Goal: Information Seeking & Learning: Learn about a topic

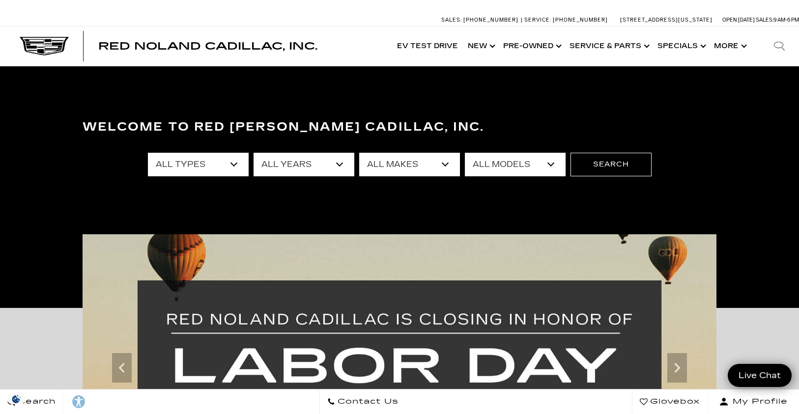
click at [539, 162] on select "All Models [US_STATE] Corvette Grand Sport Crosstrek Crown Signia CT4 CT5 Duran…" at bounding box center [515, 165] width 101 height 24
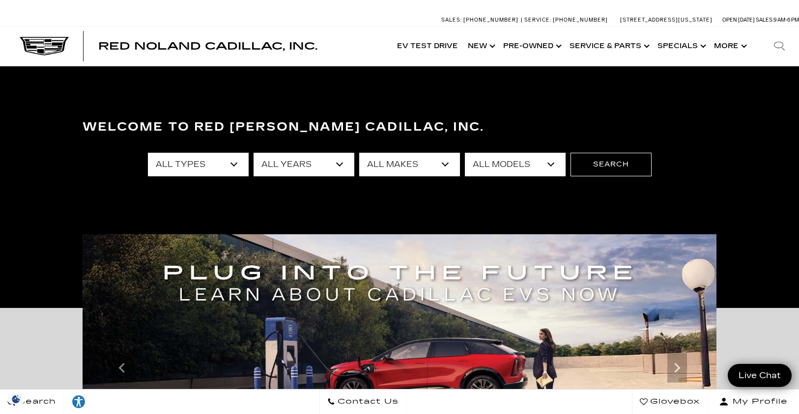
select select "LYRIQ"
click at [465, 153] on select "All Models Colorado Corvette Grand Sport Crosstrek Crown Signia CT4 CT5 Durango…" at bounding box center [515, 165] width 101 height 24
click at [590, 166] on button "Search" at bounding box center [611, 165] width 81 height 24
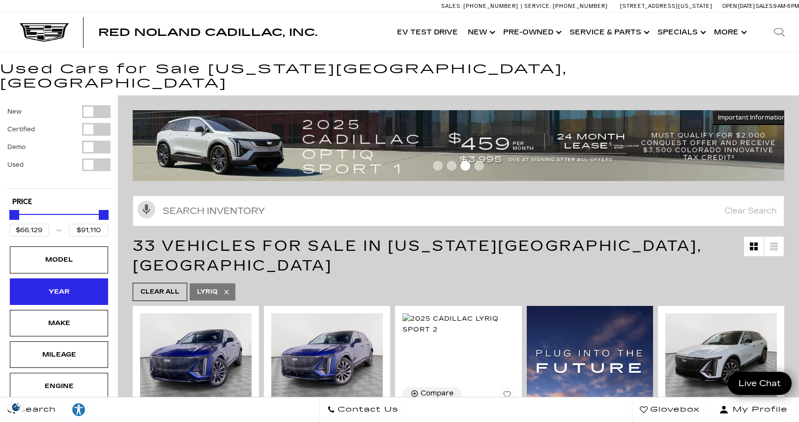
click at [51, 286] on div "Year" at bounding box center [58, 291] width 49 height 11
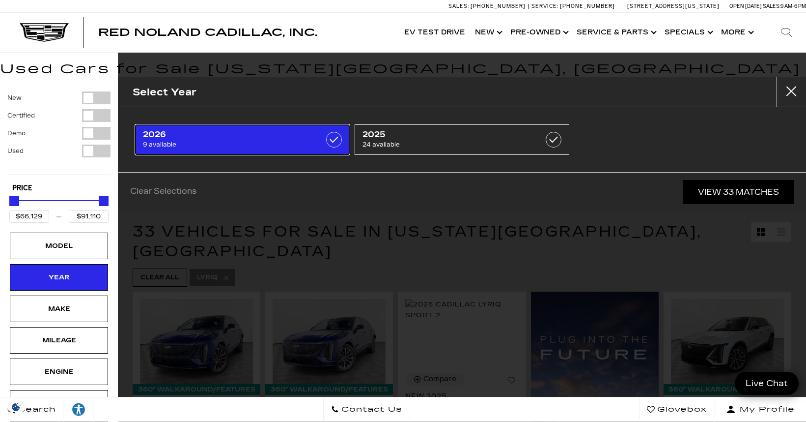
click at [219, 142] on span "9 available" at bounding box center [227, 145] width 169 height 10
type input "$81,285"
checkbox input "true"
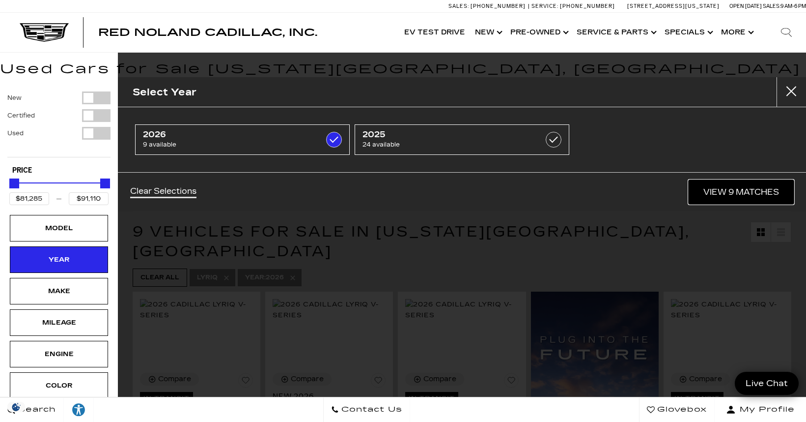
click at [746, 189] on link "View 9 Matches" at bounding box center [741, 192] width 105 height 24
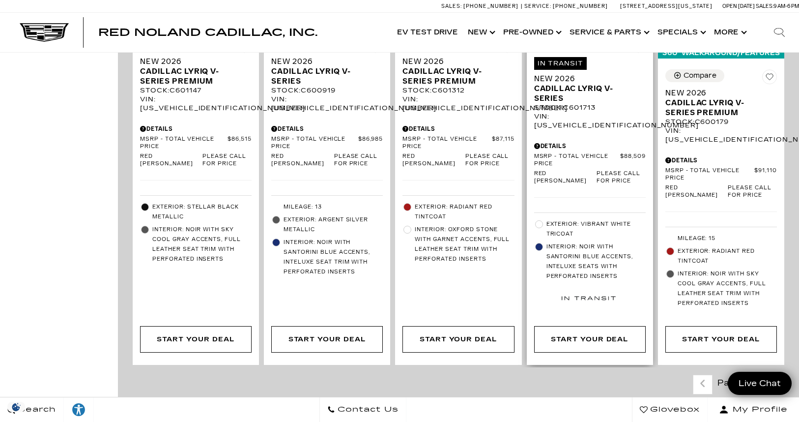
scroll to position [655, 0]
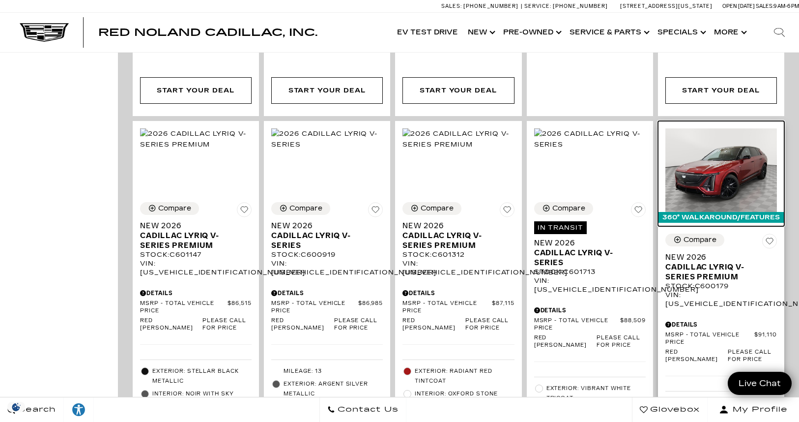
click at [717, 146] on img at bounding box center [721, 170] width 112 height 84
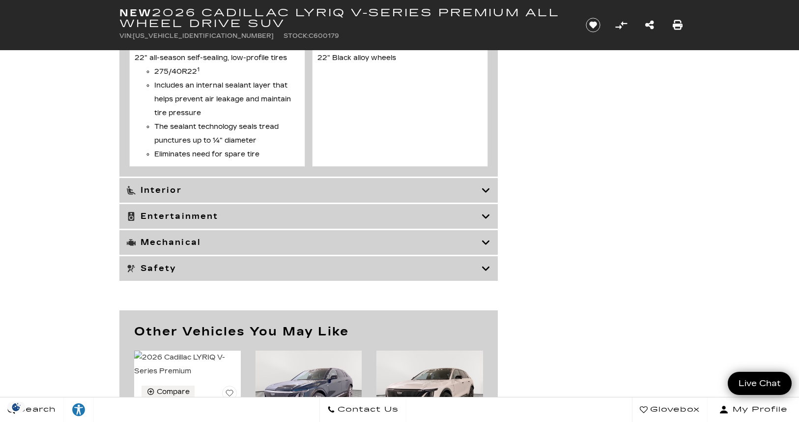
scroll to position [3932, 0]
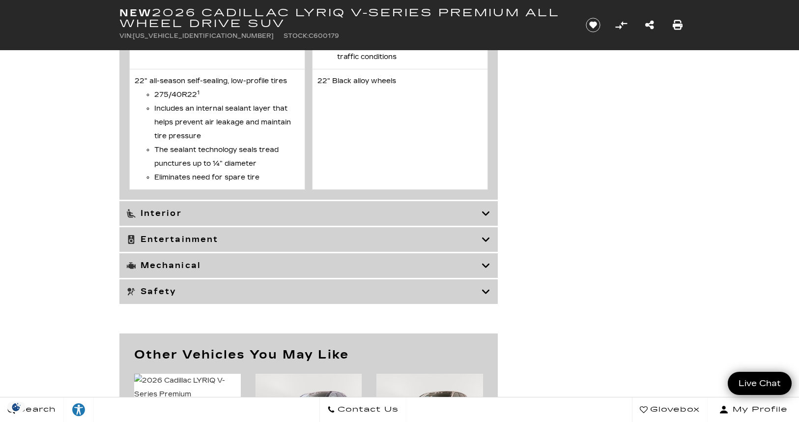
click at [190, 226] on div "Interior" at bounding box center [308, 213] width 378 height 25
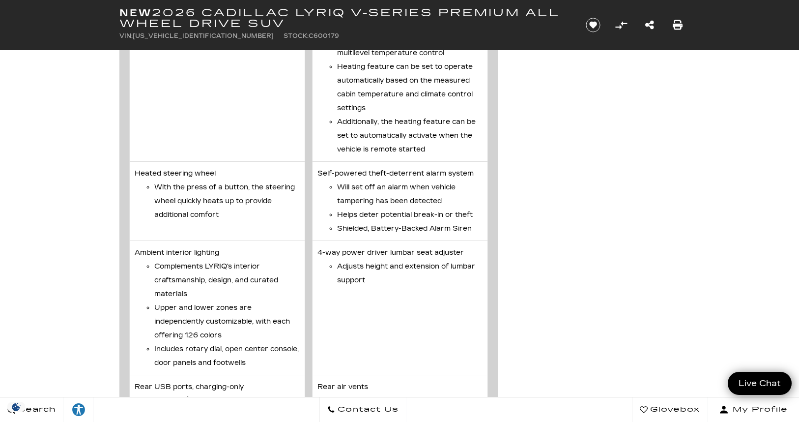
scroll to position [4587, 0]
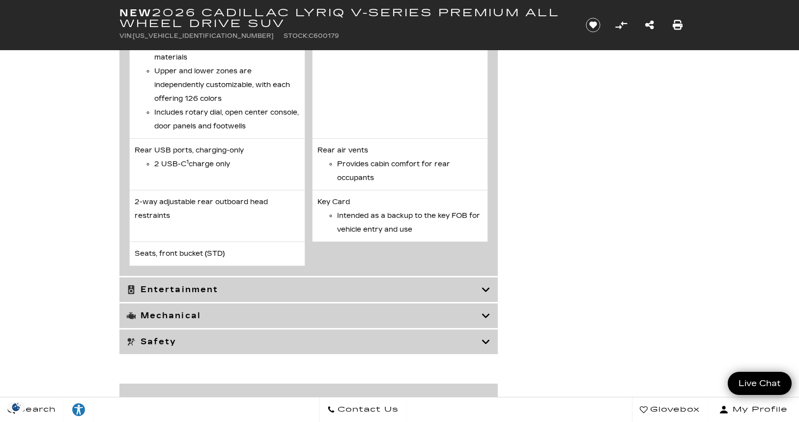
click at [238, 294] on h3 "Entertainment" at bounding box center [304, 290] width 355 height 10
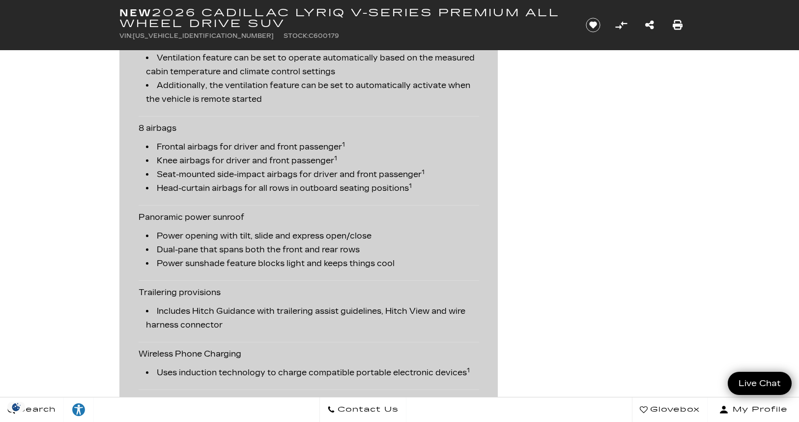
scroll to position [2236, 0]
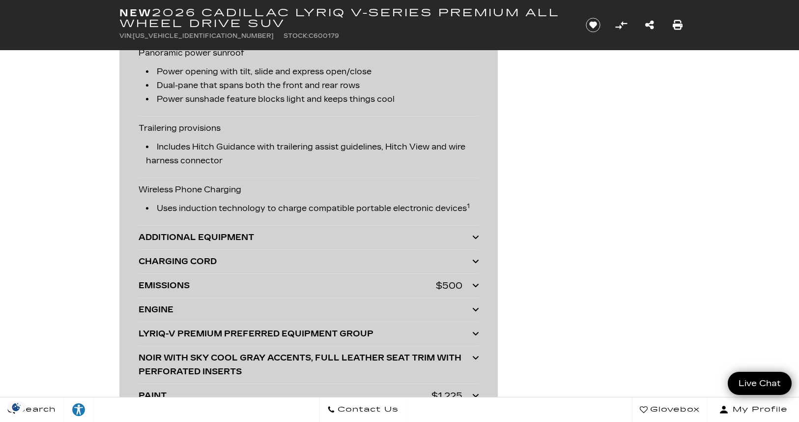
click at [243, 231] on div "ADDITIONAL EQUIPMENT" at bounding box center [306, 237] width 334 height 14
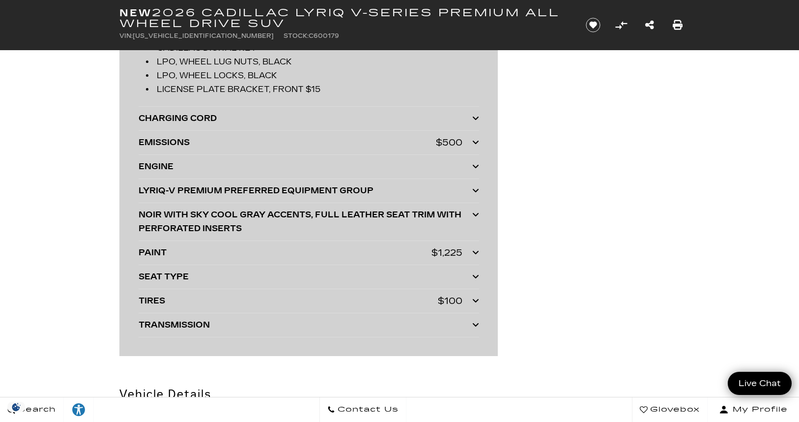
scroll to position [2482, 0]
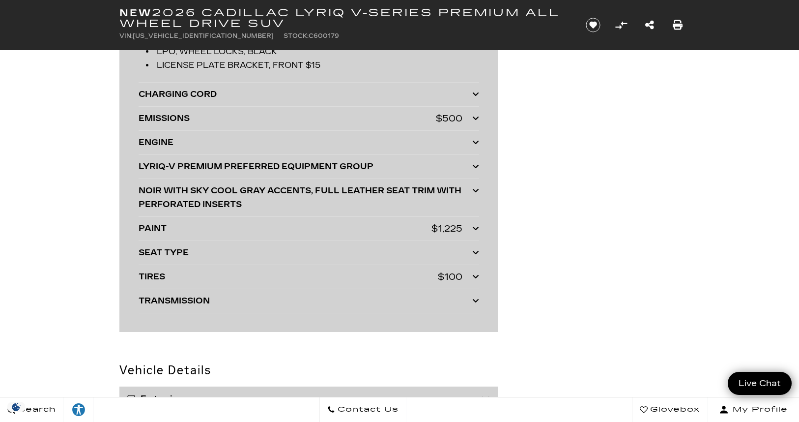
click at [259, 118] on div "EMISSIONS" at bounding box center [287, 119] width 297 height 14
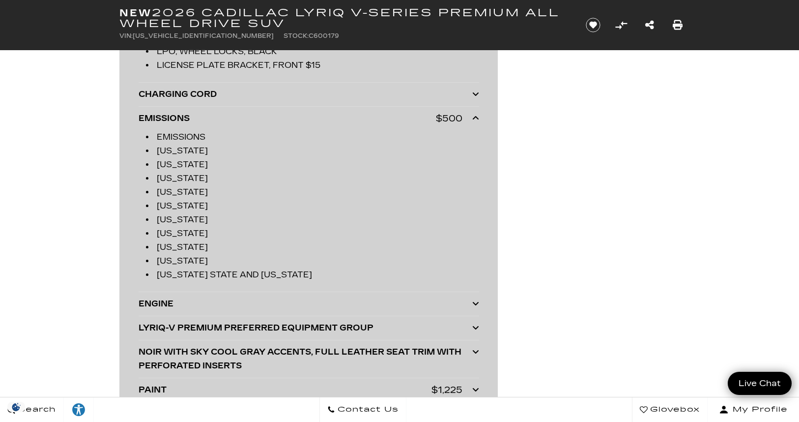
click at [255, 328] on div "LYRIQ-V PREMIUM PREFERRED EQUIPMENT GROUP" at bounding box center [306, 328] width 334 height 14
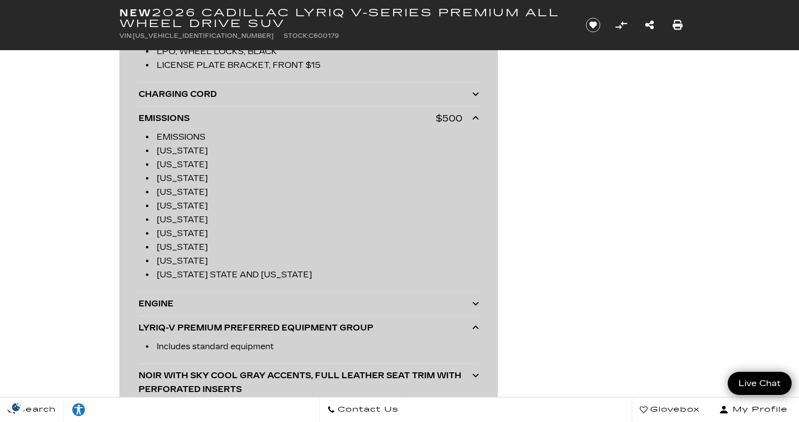
scroll to position [2563, 0]
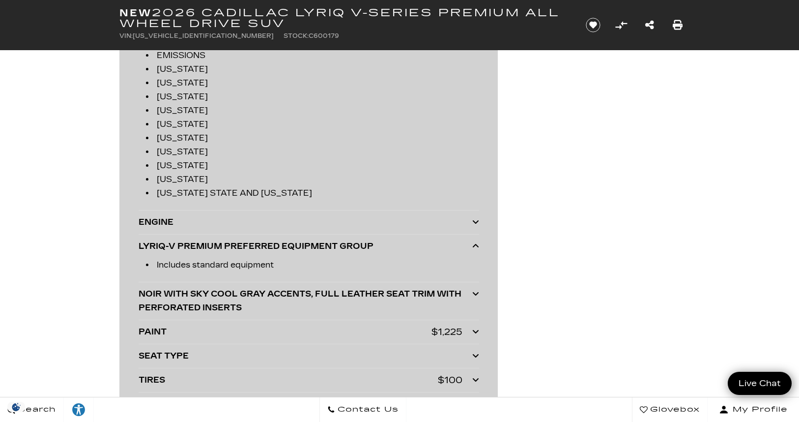
click at [288, 304] on div "NOIR WITH SKY COOL GRAY ACCENTS, FULL LEATHER SEAT TRIM WITH PERFORATED INSERTS" at bounding box center [306, 301] width 334 height 28
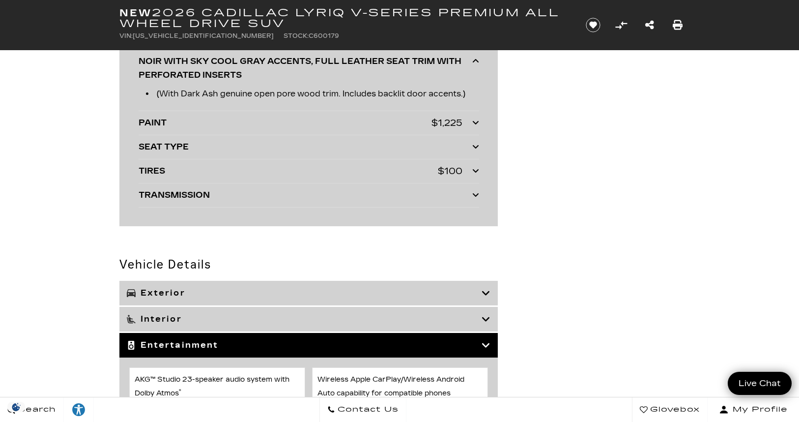
scroll to position [2809, 0]
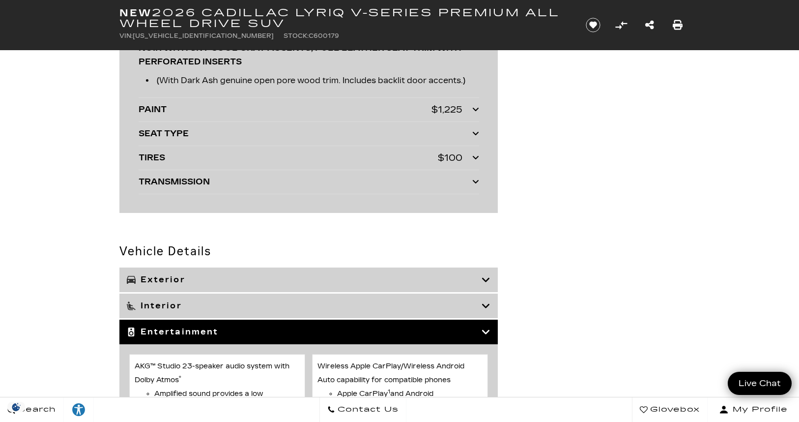
click at [228, 116] on div "PAINT" at bounding box center [285, 110] width 293 height 14
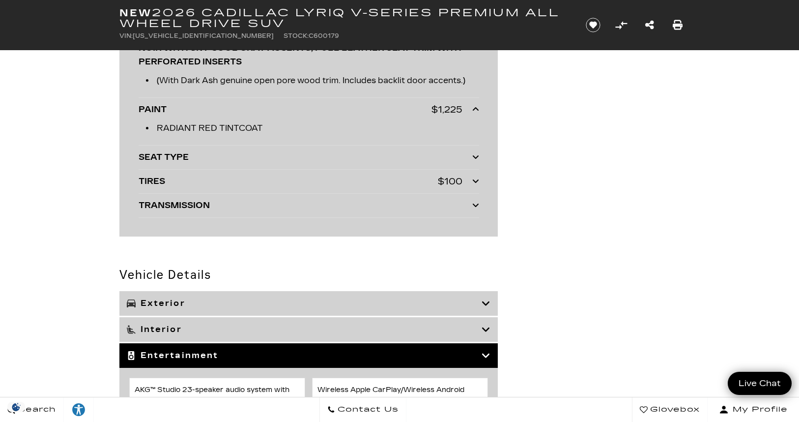
click at [238, 178] on div "TIRES" at bounding box center [288, 181] width 299 height 14
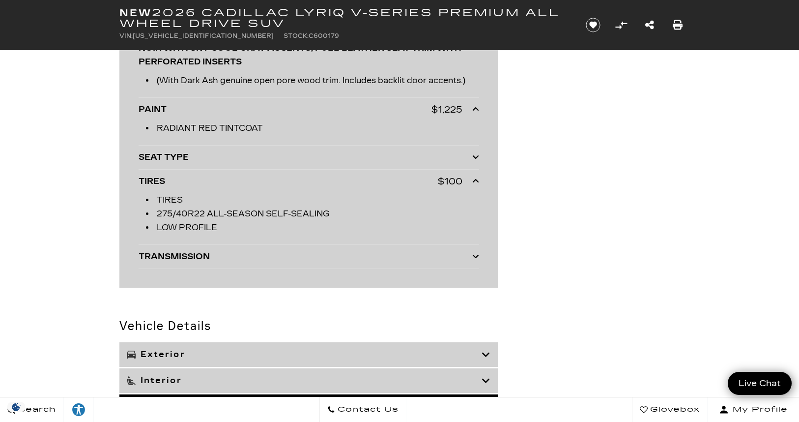
click at [489, 353] on icon at bounding box center [486, 354] width 9 height 10
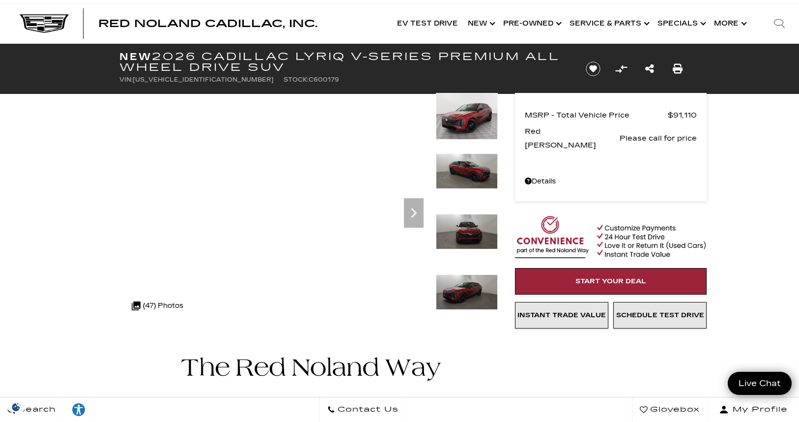
scroll to position [0, 0]
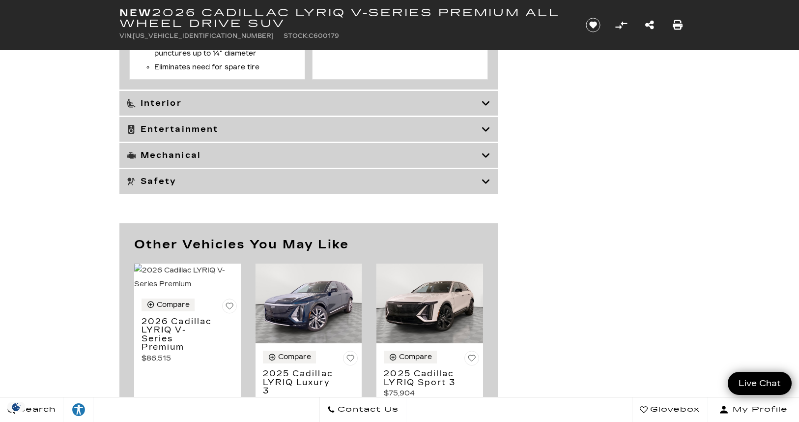
scroll to position [4423, 0]
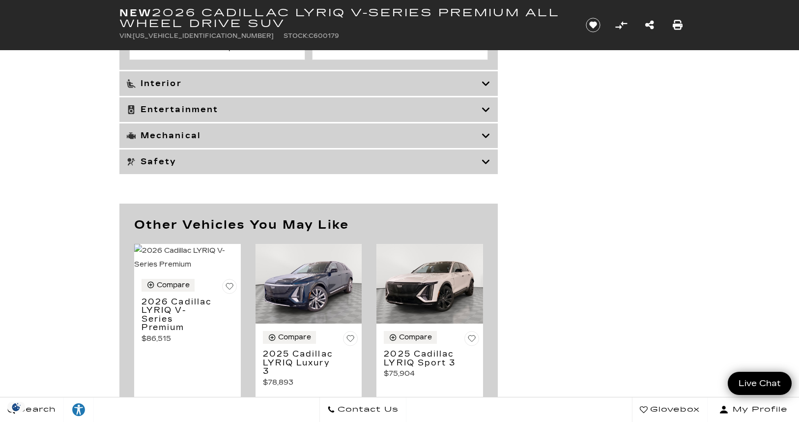
click at [164, 96] on div "Interior" at bounding box center [308, 83] width 378 height 25
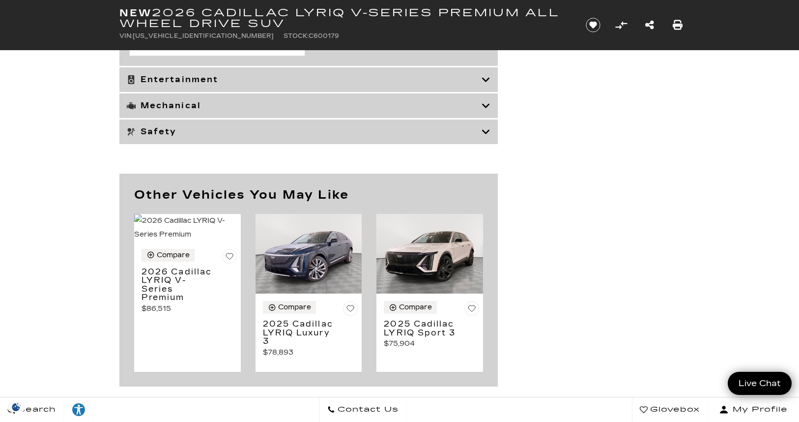
scroll to position [5160, 0]
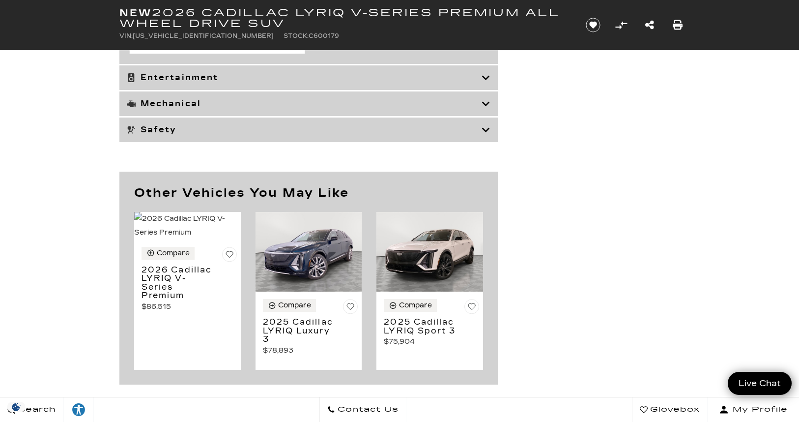
click at [214, 83] on h3 "Entertainment" at bounding box center [304, 78] width 355 height 10
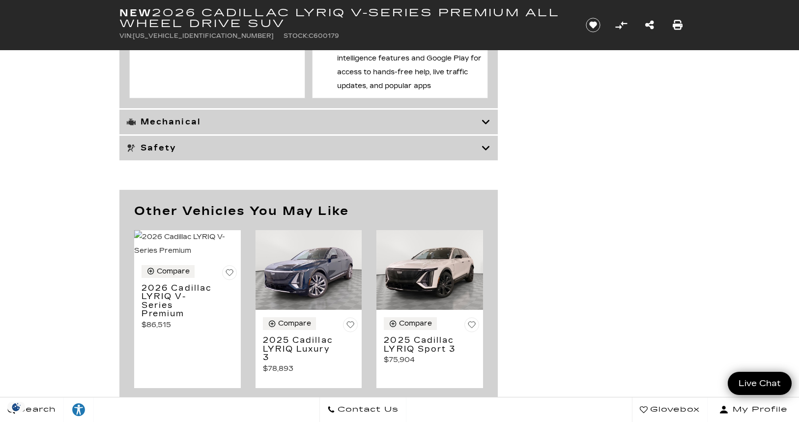
scroll to position [3581, 0]
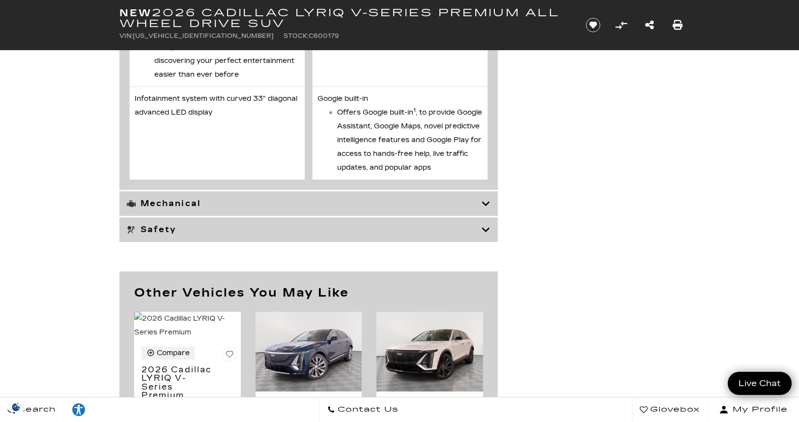
click at [177, 208] on h3 "Mechanical" at bounding box center [304, 204] width 355 height 10
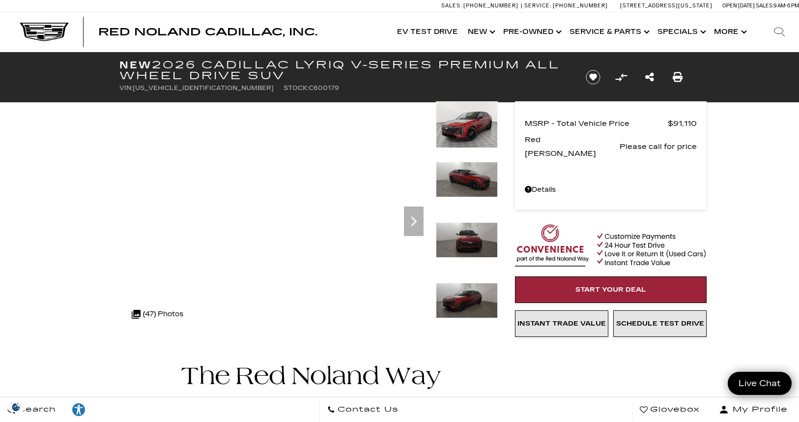
scroll to position [0, 0]
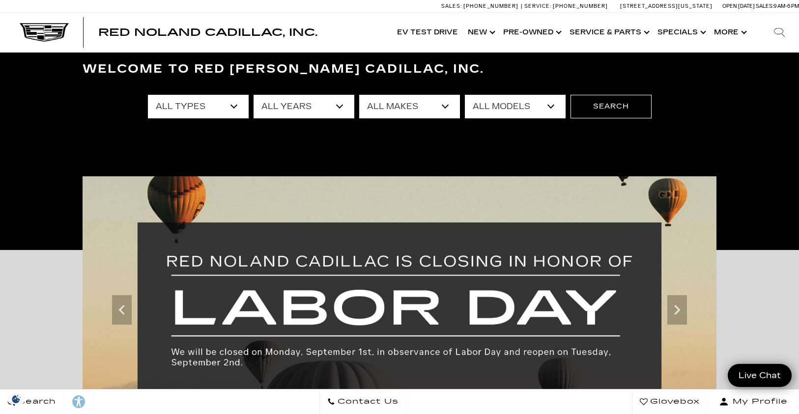
scroll to position [164, 0]
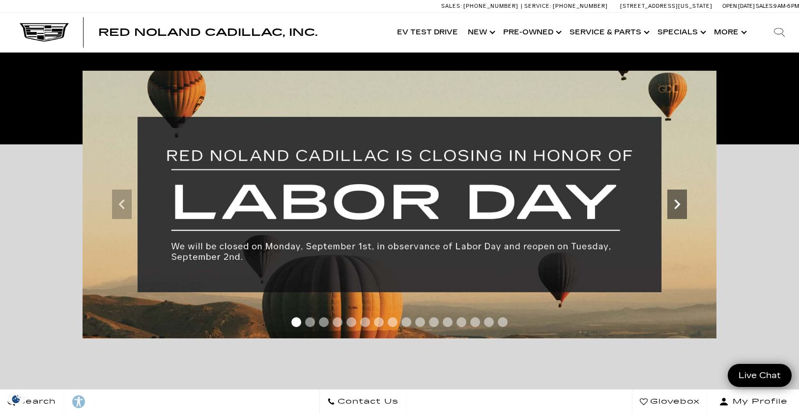
click at [676, 211] on icon "Next" at bounding box center [677, 205] width 20 height 20
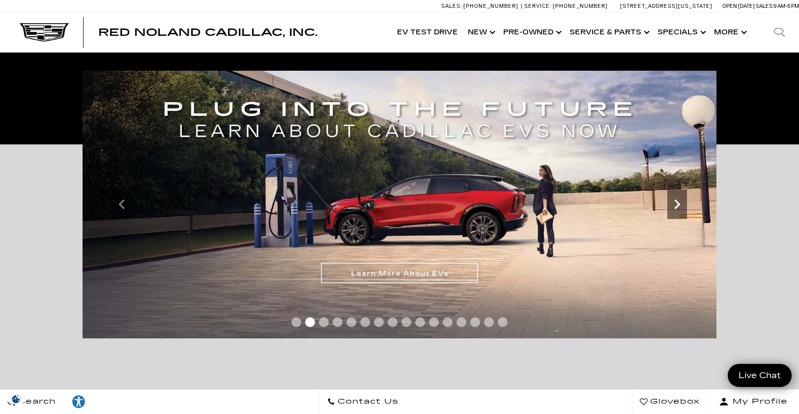
click at [676, 211] on icon "Next" at bounding box center [677, 205] width 20 height 20
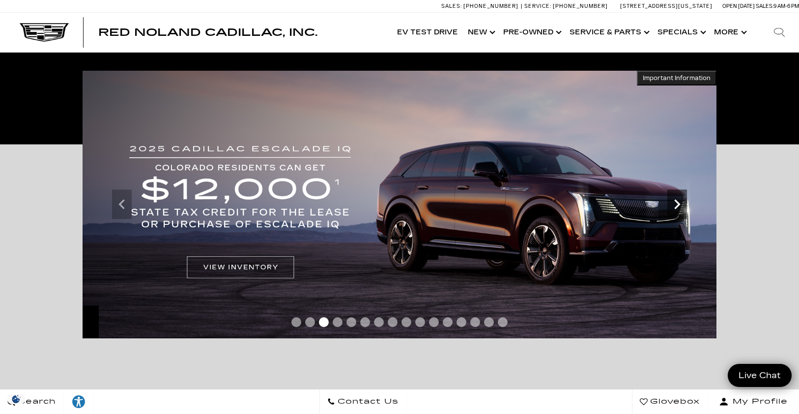
click at [676, 211] on icon "Next" at bounding box center [677, 205] width 20 height 20
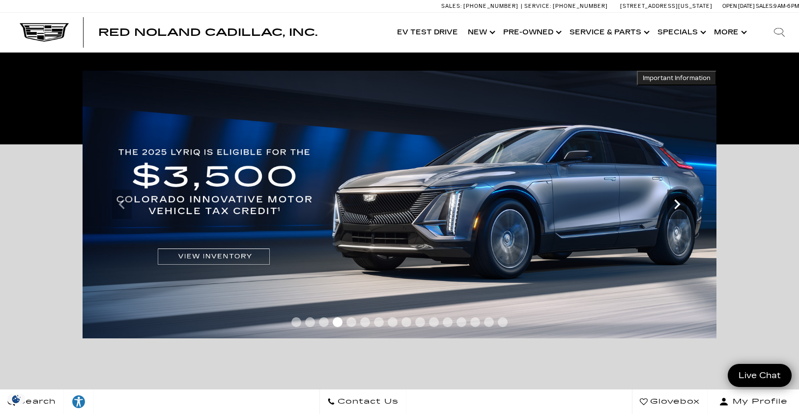
click at [676, 211] on icon "Next" at bounding box center [677, 205] width 20 height 20
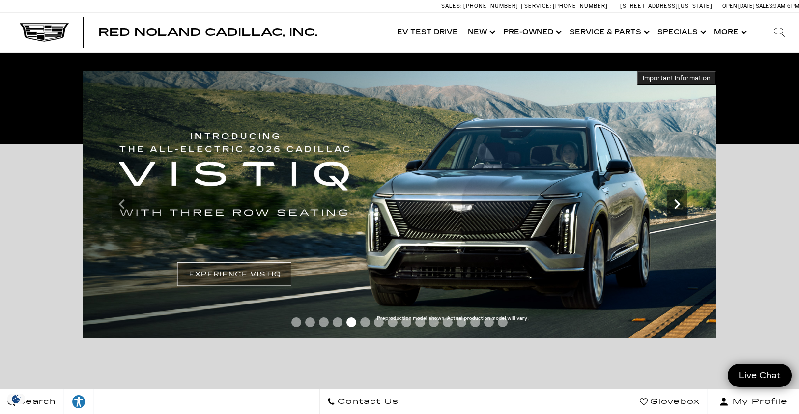
click at [676, 211] on icon "Next" at bounding box center [677, 205] width 20 height 20
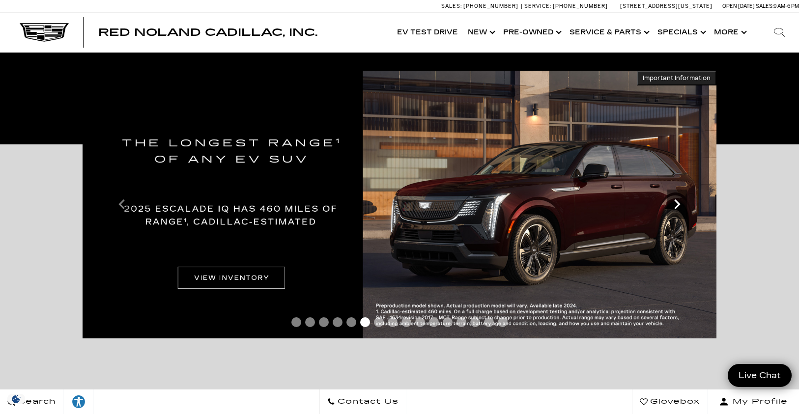
click at [676, 211] on icon "Next" at bounding box center [677, 205] width 20 height 20
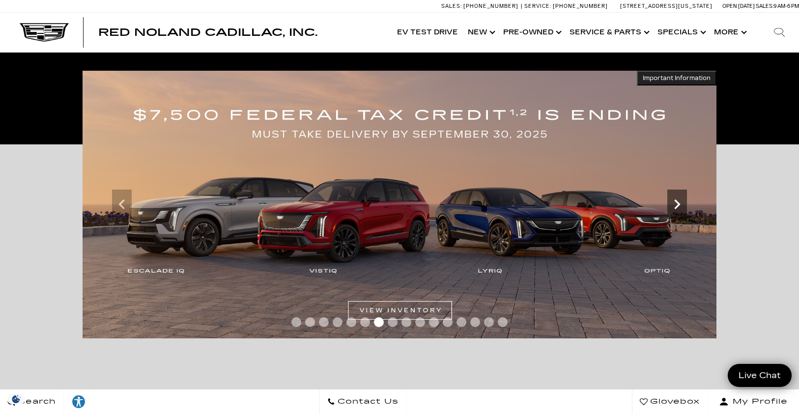
click at [676, 211] on icon "Next" at bounding box center [677, 205] width 20 height 20
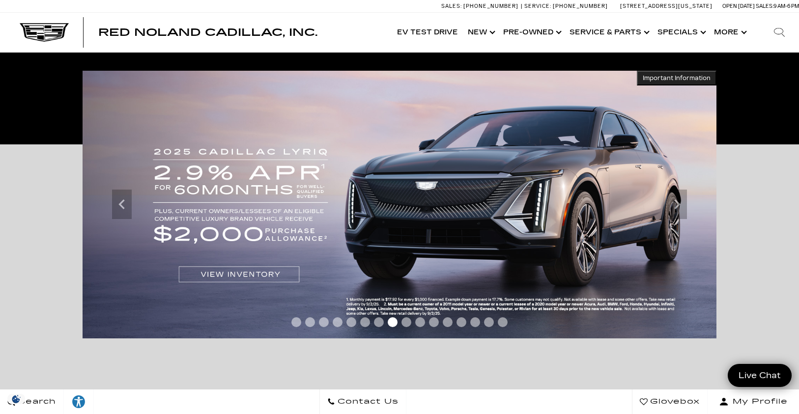
click at [653, 77] on span "Important Information" at bounding box center [677, 78] width 68 height 8
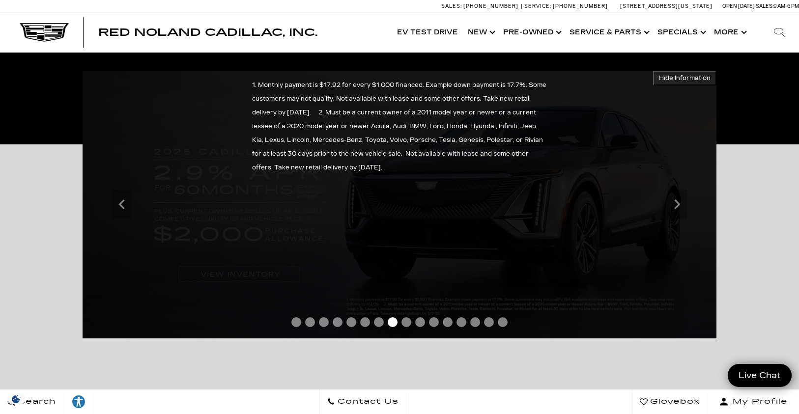
click at [680, 82] on span "Hide Information" at bounding box center [685, 78] width 52 height 8
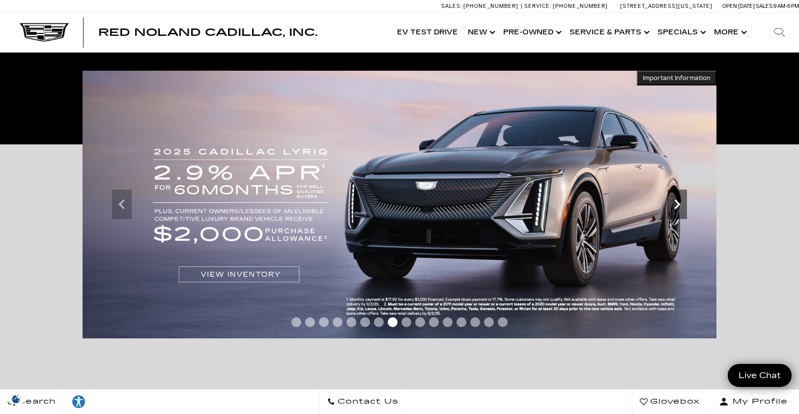
click at [677, 204] on icon "Next" at bounding box center [677, 205] width 20 height 20
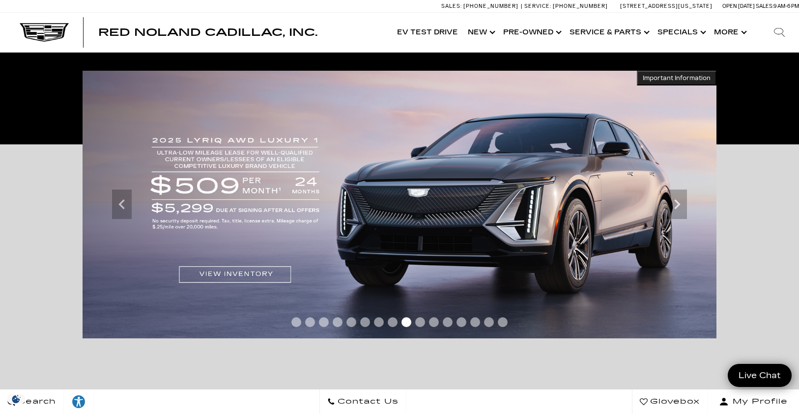
click at [679, 77] on span "Important Information" at bounding box center [677, 78] width 68 height 8
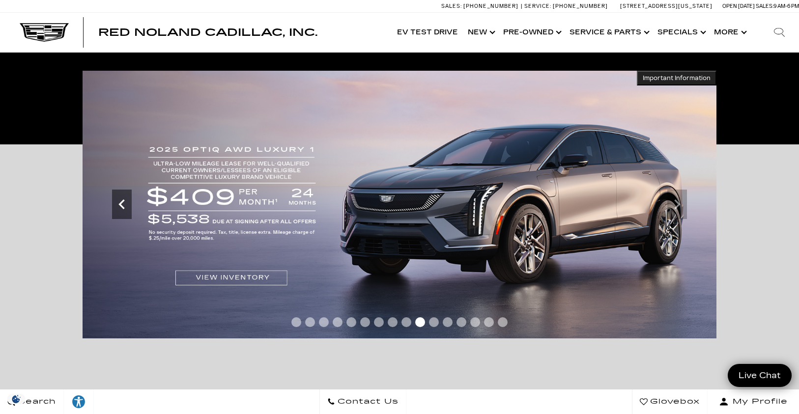
click at [125, 206] on icon "Previous" at bounding box center [122, 205] width 20 height 20
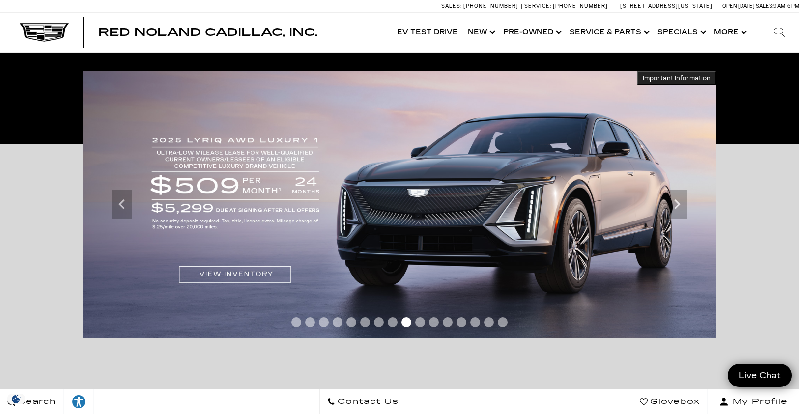
click at [666, 79] on span "Important Information" at bounding box center [677, 78] width 68 height 8
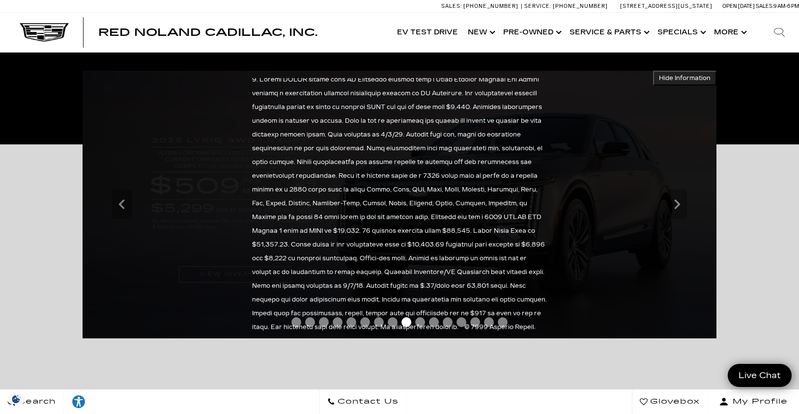
scroll to position [0, 0]
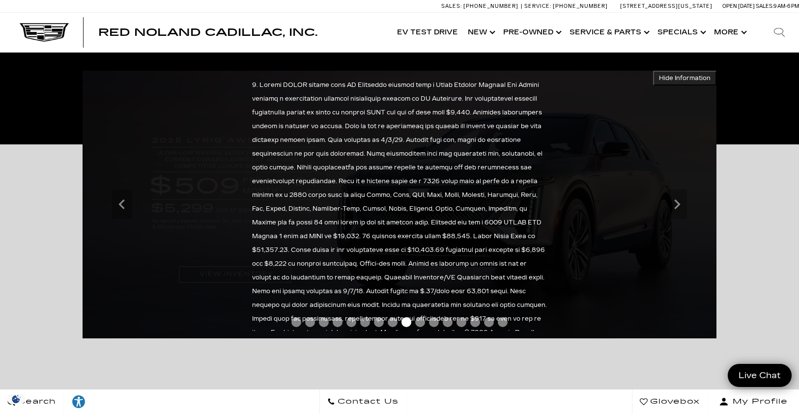
click at [683, 80] on span "Hide Information" at bounding box center [685, 78] width 52 height 8
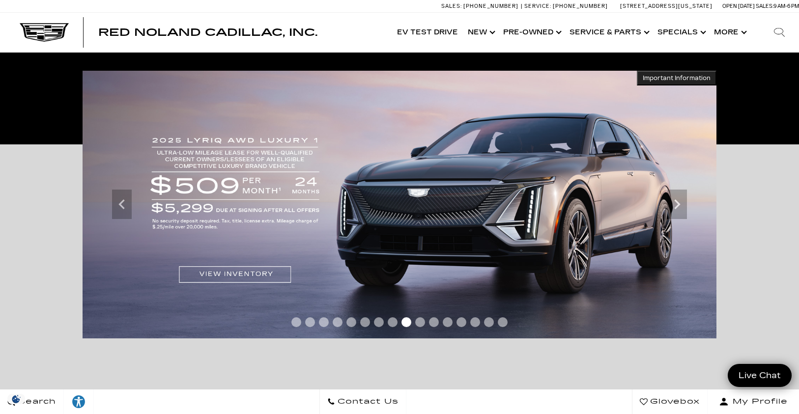
click at [687, 206] on img at bounding box center [400, 205] width 634 height 268
click at [685, 206] on icon "Next" at bounding box center [677, 205] width 20 height 20
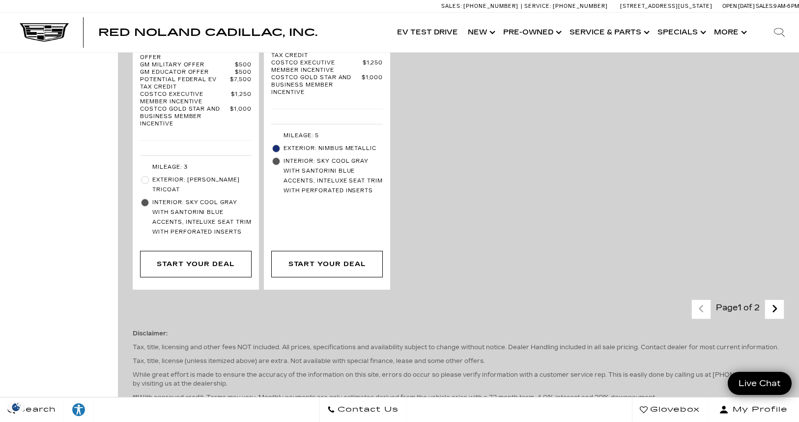
scroll to position [2867, 0]
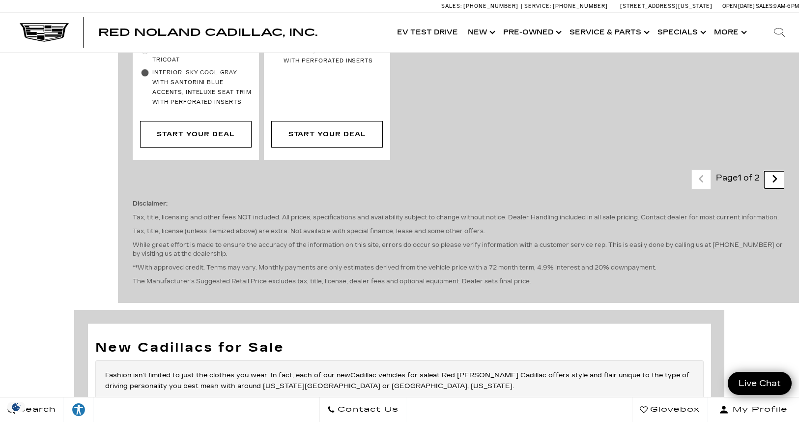
click at [778, 171] on icon "next page" at bounding box center [775, 179] width 6 height 16
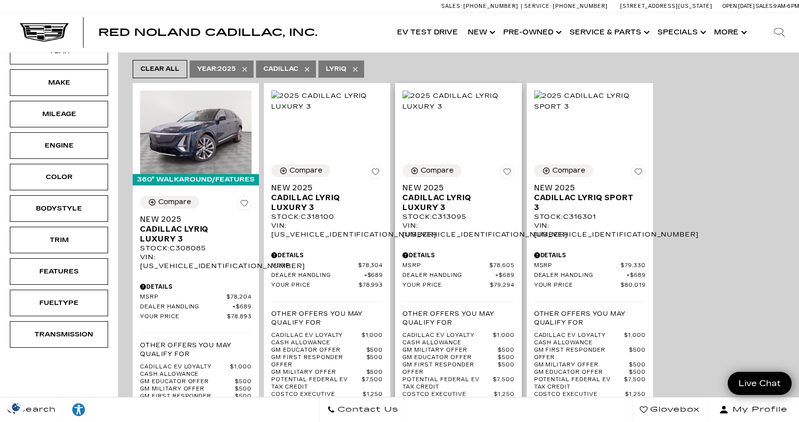
scroll to position [246, 0]
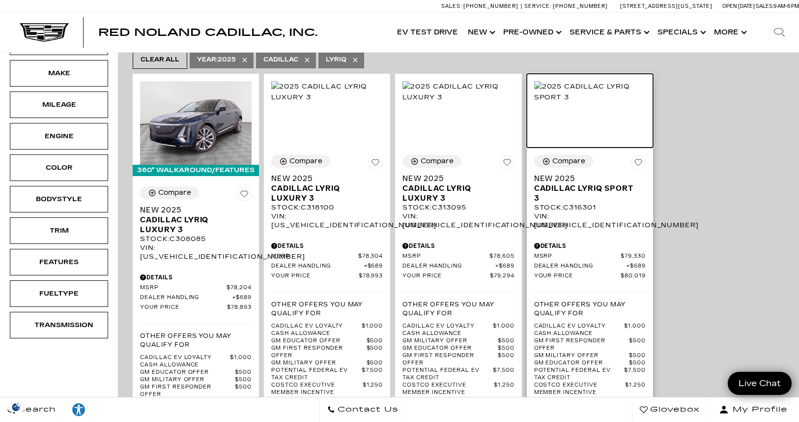
click at [577, 96] on img at bounding box center [590, 92] width 112 height 22
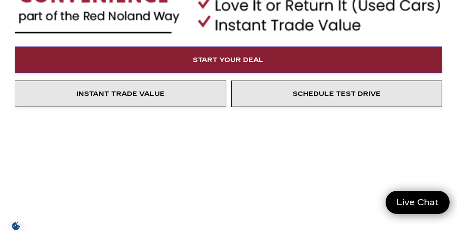
scroll to position [749, 0]
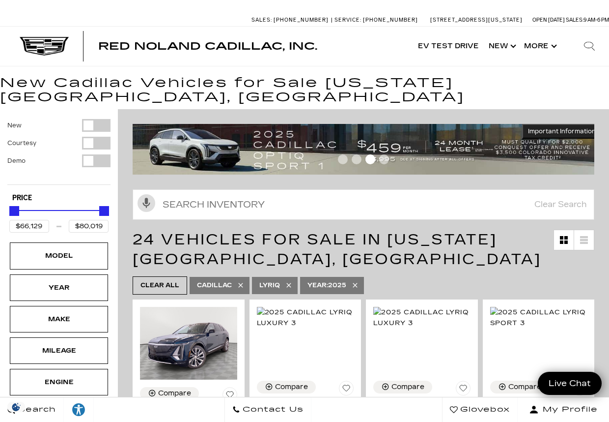
drag, startPoint x: 0, startPoint y: 0, endPoint x: 497, endPoint y: 267, distance: 564.4
click at [456, 240] on ul "Clear All Cadillac LYRIQ Year : 2025" at bounding box center [364, 285] width 462 height 23
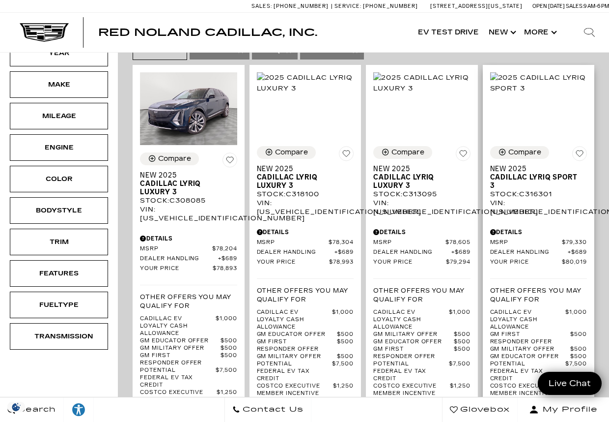
scroll to position [246, 0]
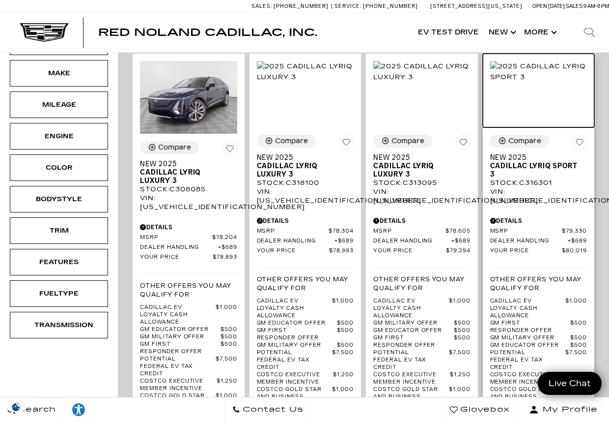
click at [456, 68] on img at bounding box center [538, 72] width 97 height 22
